Goal: Transaction & Acquisition: Purchase product/service

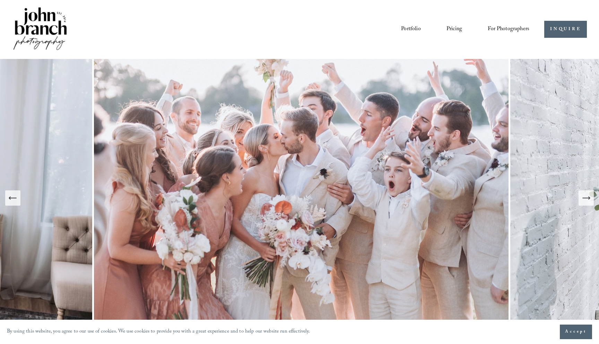
click at [524, 24] on span "For Photographers" at bounding box center [509, 29] width 42 height 11
click at [0, 0] on span "Presets" at bounding box center [0, 0] width 0 height 0
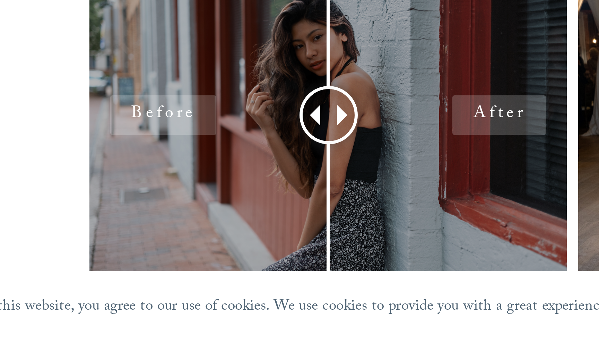
scroll to position [126, 0]
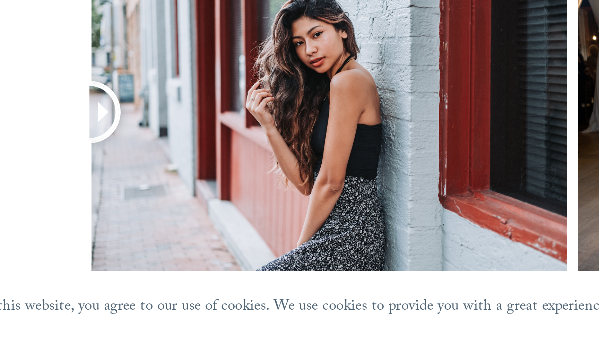
drag, startPoint x: 134, startPoint y: 268, endPoint x: 27, endPoint y: 294, distance: 110.0
click at [27, 295] on div at bounding box center [299, 276] width 599 height 124
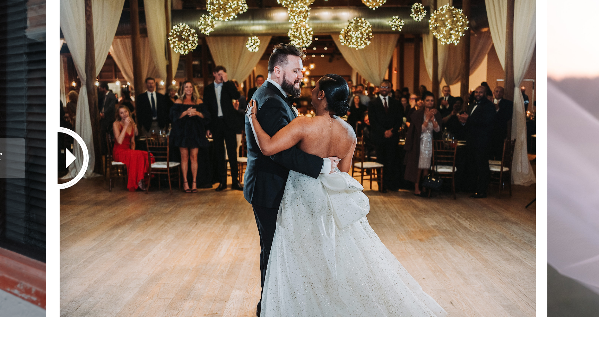
drag, startPoint x: 302, startPoint y: 268, endPoint x: 203, endPoint y: 279, distance: 99.5
click at [203, 279] on div at bounding box center [299, 276] width 599 height 124
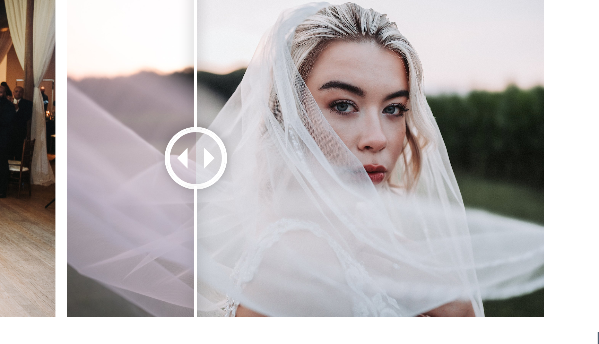
drag, startPoint x: 458, startPoint y: 265, endPoint x: 426, endPoint y: 277, distance: 34.1
click at [426, 275] on div at bounding box center [426, 267] width 18 height 18
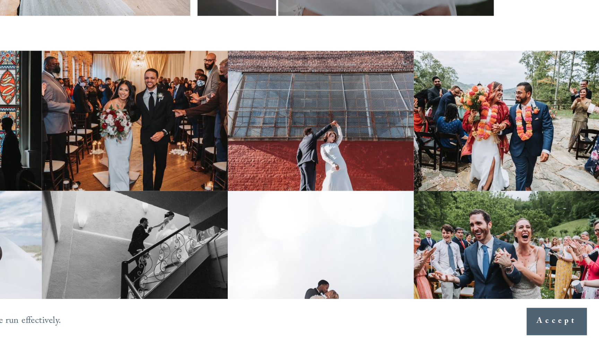
scroll to position [278, 0]
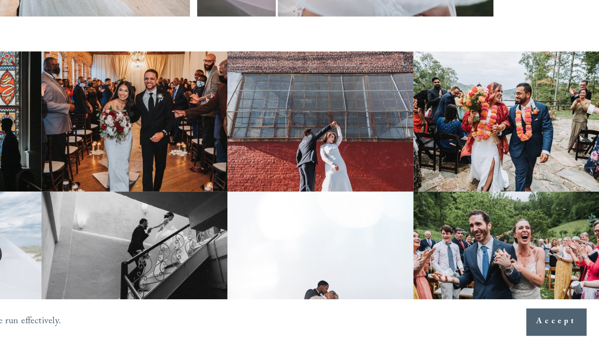
click at [435, 231] on img at bounding box center [449, 224] width 100 height 75
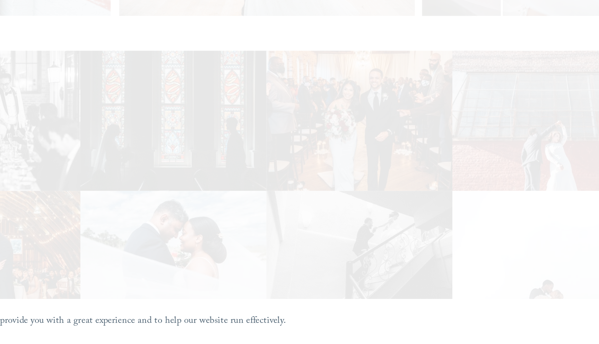
scroll to position [278, 0]
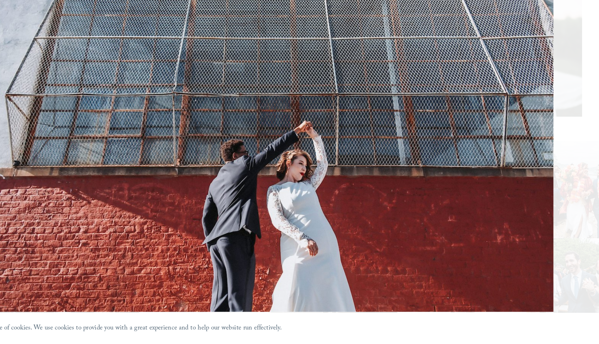
click at [534, 99] on div "Gallery" at bounding box center [441, 172] width 282 height 294
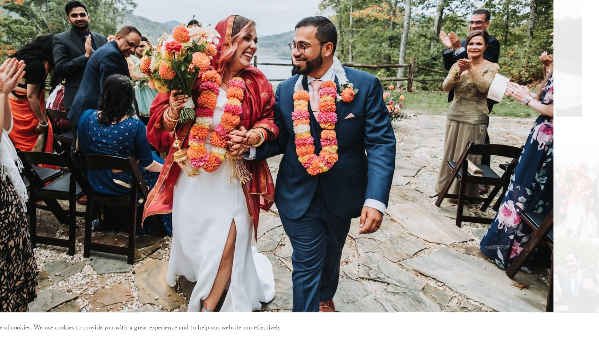
click at [546, 140] on div "Gallery" at bounding box center [441, 172] width 282 height 294
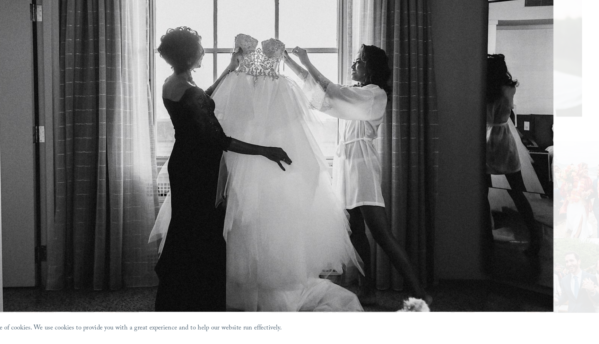
click at [546, 140] on div "Gallery" at bounding box center [441, 172] width 282 height 294
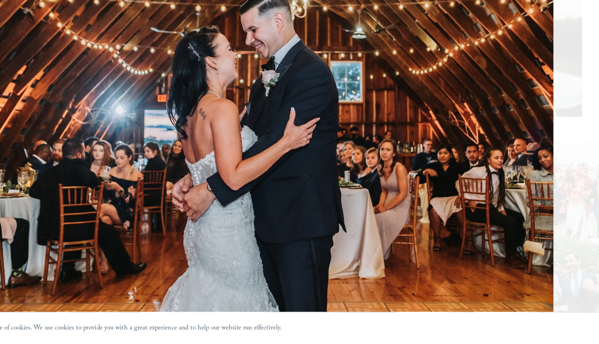
click at [546, 141] on div "Gallery" at bounding box center [441, 172] width 282 height 294
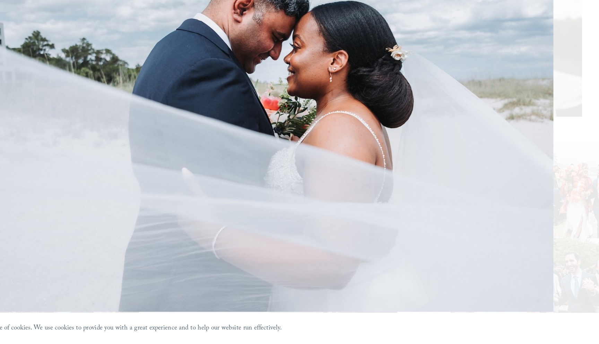
click at [546, 141] on div "Gallery" at bounding box center [441, 172] width 282 height 294
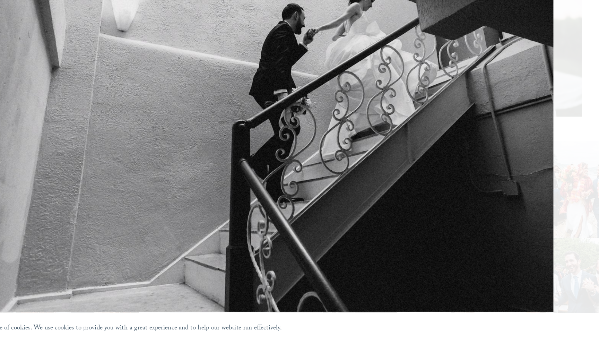
click at [546, 141] on div "Gallery" at bounding box center [441, 172] width 282 height 294
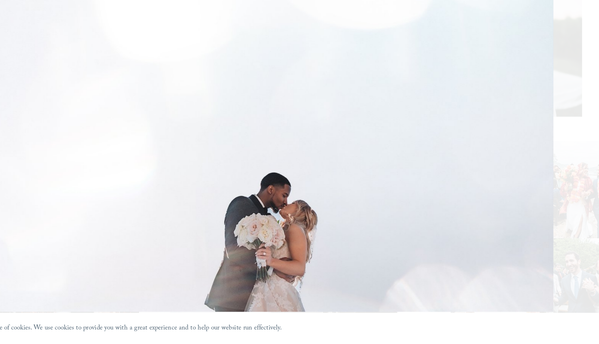
click at [536, 150] on div "Gallery" at bounding box center [441, 172] width 282 height 294
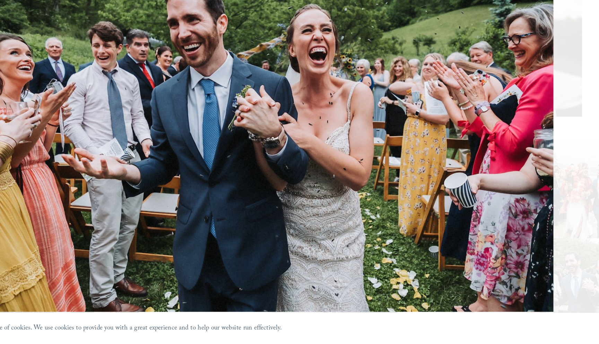
scroll to position [277, 0]
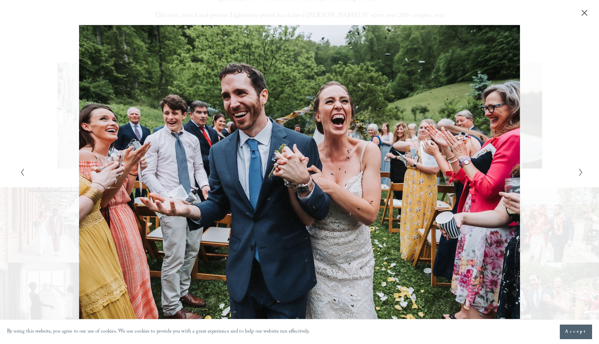
click at [585, 11] on icon "Close" at bounding box center [584, 12] width 7 height 7
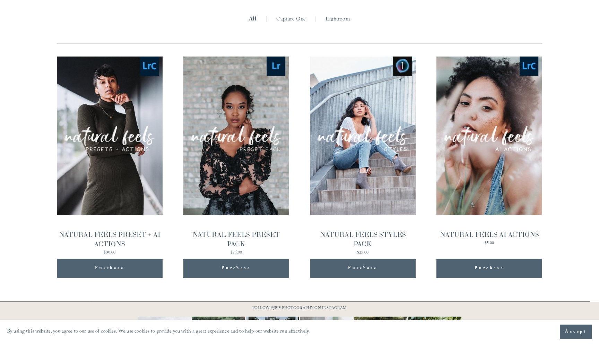
scroll to position [687, 0]
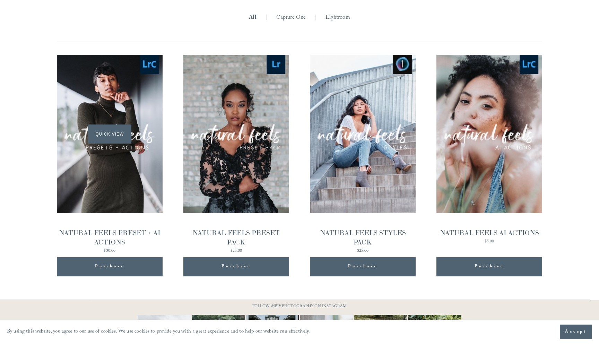
click at [122, 133] on span "Quick View" at bounding box center [109, 133] width 43 height 19
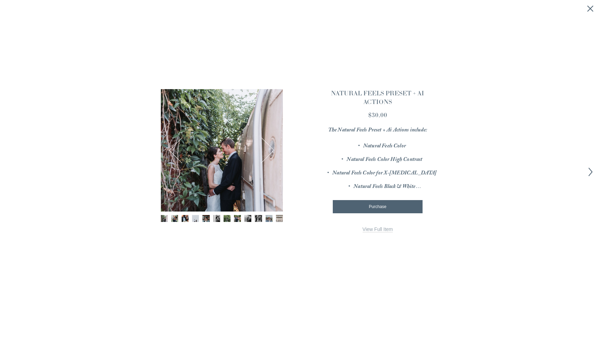
scroll to position [2, 0]
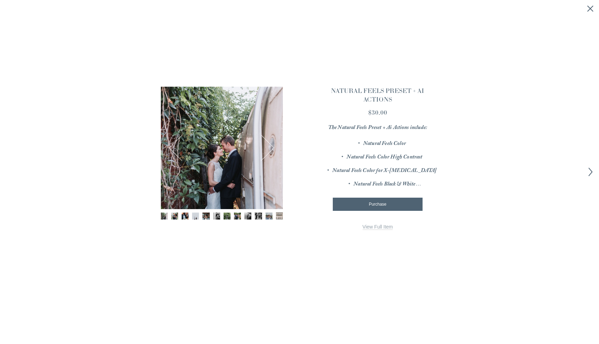
click at [369, 227] on link "View Full Item" at bounding box center [378, 227] width 31 height 6
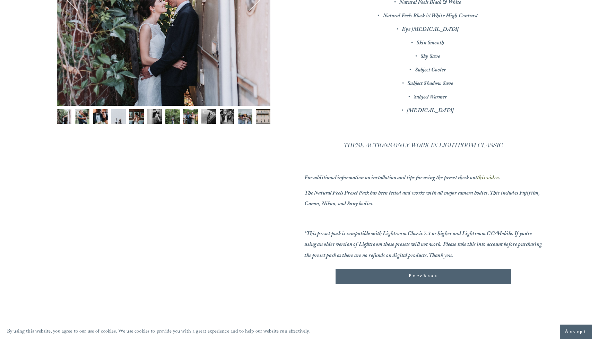
scroll to position [205, 0]
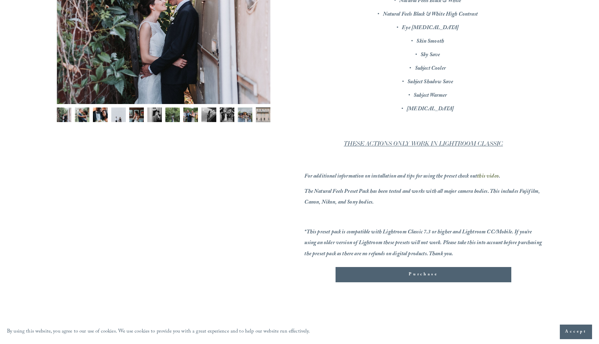
click at [194, 119] on img "Image 8 of 12" at bounding box center [190, 114] width 15 height 15
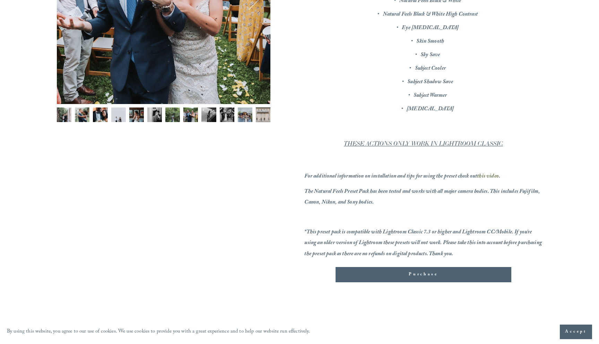
click at [205, 118] on img "Image 9 of 12" at bounding box center [208, 114] width 15 height 15
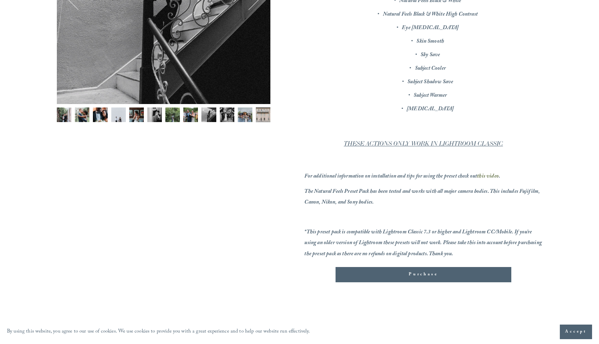
click at [217, 118] on div "Gallery thumbnails" at bounding box center [164, 116] width 214 height 18
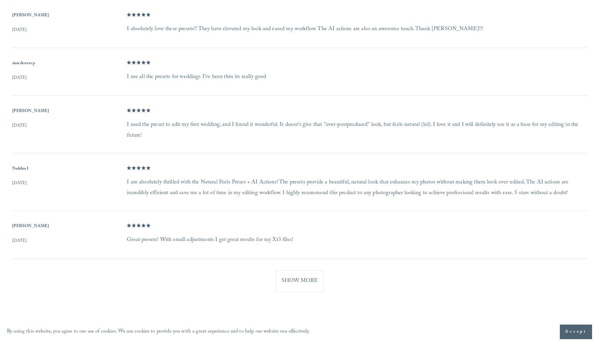
scroll to position [582, 0]
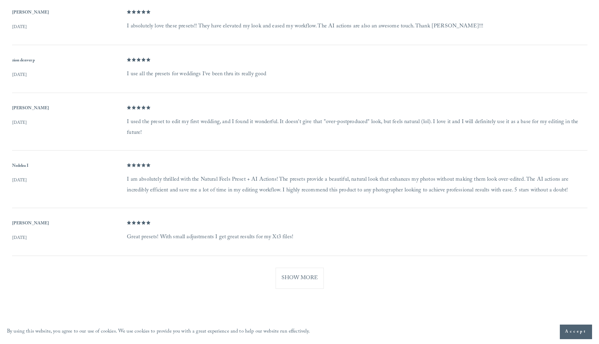
click at [287, 280] on button "Show More" at bounding box center [300, 278] width 48 height 21
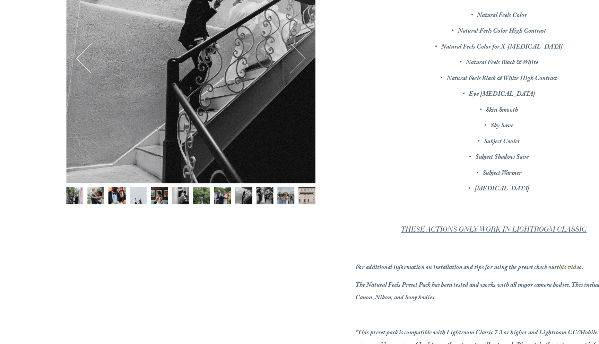
scroll to position [0, 0]
